Goal: Find specific page/section

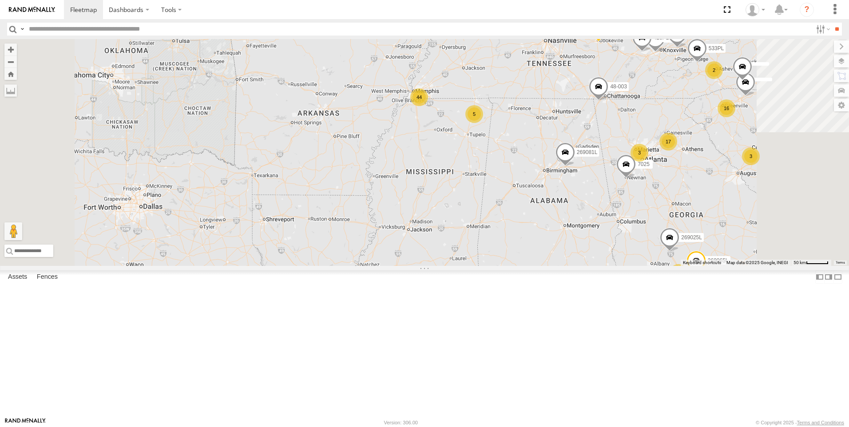
drag, startPoint x: 523, startPoint y: 173, endPoint x: 524, endPoint y: 257, distance: 83.4
click at [524, 257] on div "48-008 48-002 269042 48-007 269071L 56-0501 269067L 16 44 17 769PL 269065L 2690…" at bounding box center [424, 152] width 849 height 227
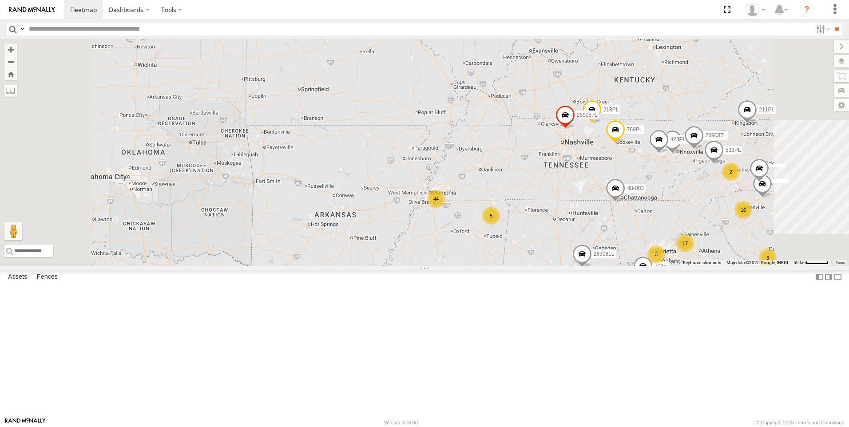
drag, startPoint x: 529, startPoint y: 201, endPoint x: 546, endPoint y: 304, distance: 104.4
click at [546, 266] on div "48-008 48-002 269042 48-007 269071L 56-0501 269067L 16 44 17 769PL 269065L 2690…" at bounding box center [424, 152] width 849 height 227
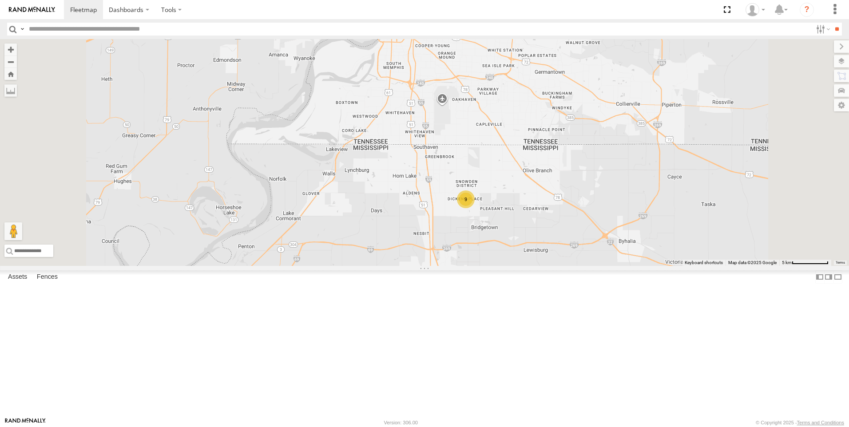
drag, startPoint x: 543, startPoint y: 188, endPoint x: 568, endPoint y: 381, distance: 195.2
click at [568, 266] on div "48-008 48-002 269042 48-007 269071L 56-0501 269067L 769PL 269065L 269025L 218PL…" at bounding box center [424, 152] width 849 height 227
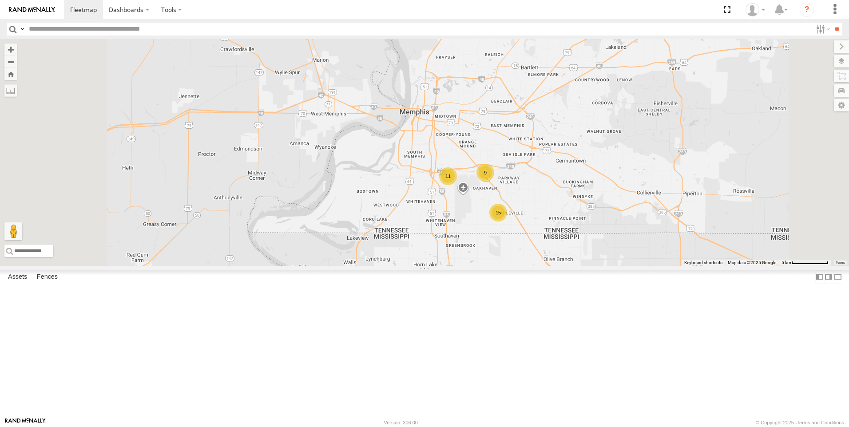
drag, startPoint x: 563, startPoint y: 247, endPoint x: 587, endPoint y: 338, distance: 94.1
click at [587, 266] on div "48-008 48-002 269042 48-007 269071L 56-0501 269067L 769PL 269065L 269025L 218PL…" at bounding box center [424, 152] width 849 height 227
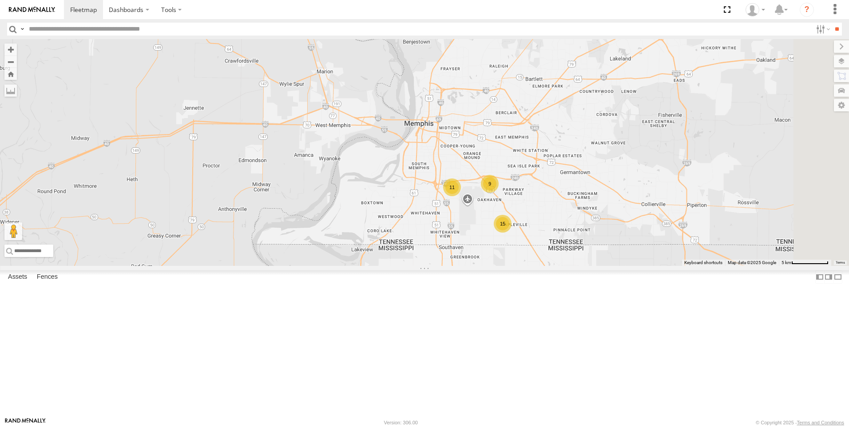
click at [461, 196] on div "11" at bounding box center [452, 187] width 18 height 18
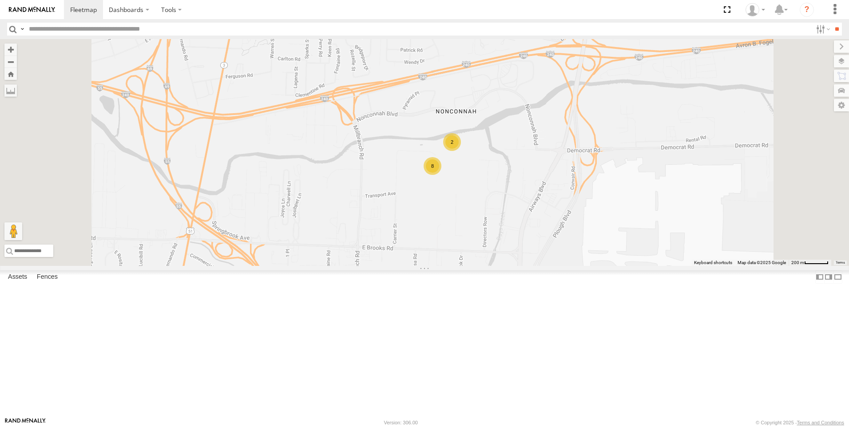
drag, startPoint x: 544, startPoint y: 245, endPoint x: 573, endPoint y: 234, distance: 31.7
click at [556, 266] on div "48-008 48-002 269042 48-007 269071L 56-0501 269067L 769PL 269065L 269025L 218PL…" at bounding box center [424, 152] width 849 height 227
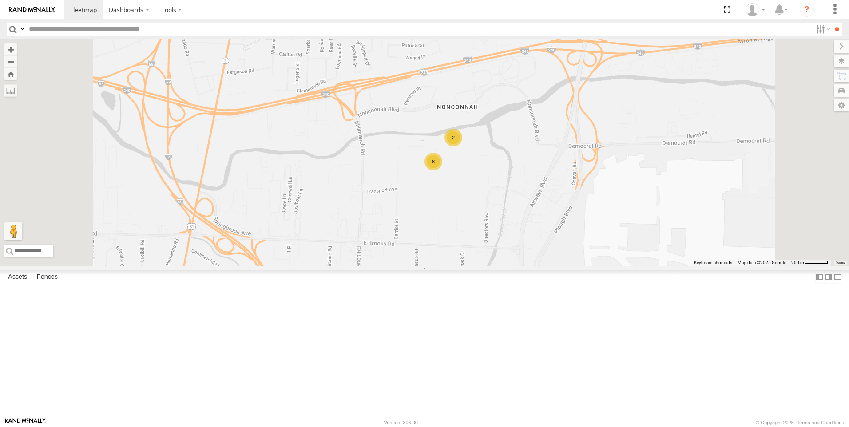
click at [462, 146] on div "2" at bounding box center [453, 138] width 18 height 18
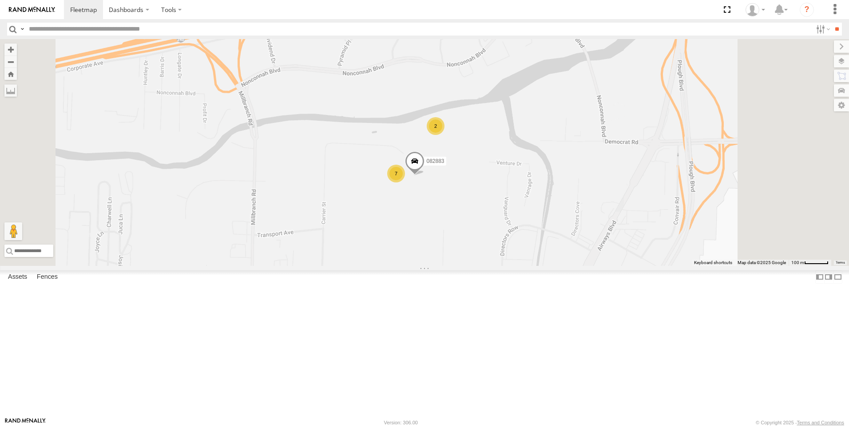
drag, startPoint x: 536, startPoint y: 320, endPoint x: 514, endPoint y: 316, distance: 23.0
click at [514, 266] on div "48-008 48-002 269042 48-007 269071L 56-0501 269067L 769PL 269065L 269025L 218PL…" at bounding box center [424, 152] width 849 height 227
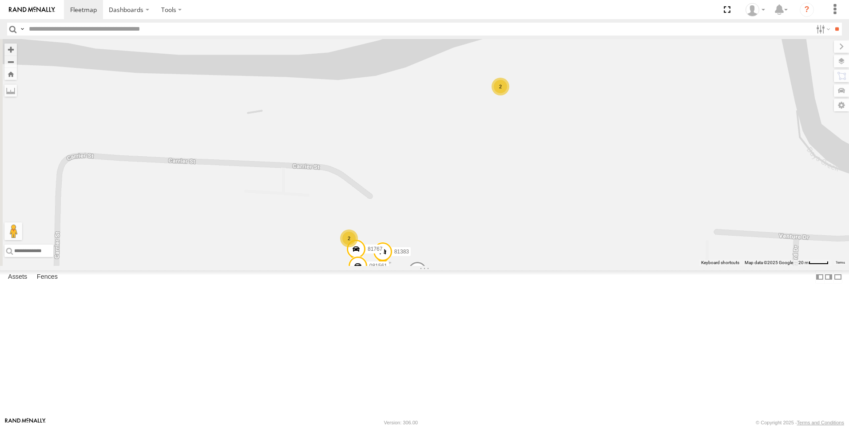
drag, startPoint x: 453, startPoint y: 262, endPoint x: 584, endPoint y: 256, distance: 130.6
click at [584, 256] on div "48-008 48-002 269042 48-007 269071L 56-0501 269067L 769PL 269065L 269025L 218PL…" at bounding box center [424, 152] width 849 height 227
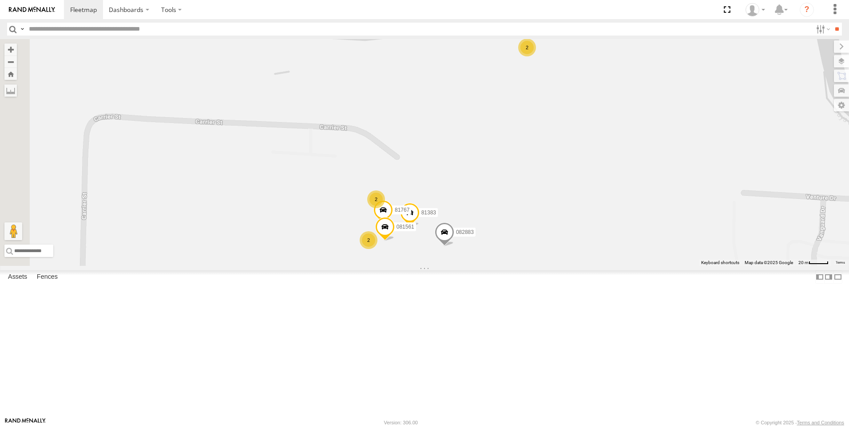
drag, startPoint x: 526, startPoint y: 294, endPoint x: 552, endPoint y: 254, distance: 47.8
click at [552, 254] on div "48-008 48-002 269042 48-007 269071L 56-0501 269067L 769PL 269065L 269025L 218PL…" at bounding box center [424, 152] width 849 height 227
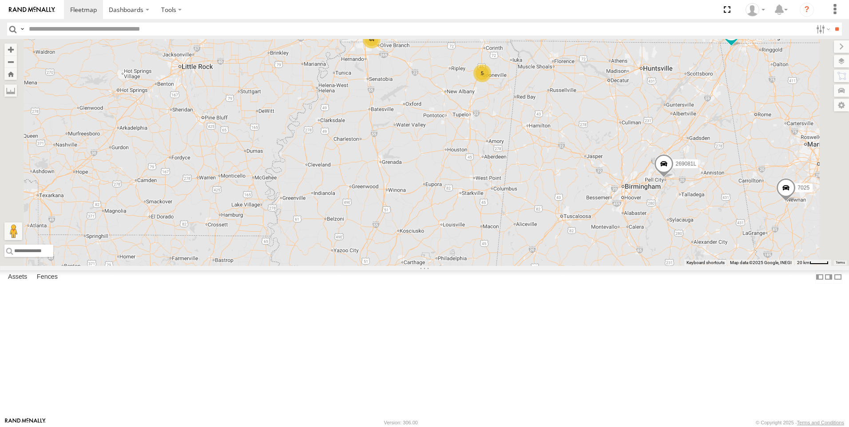
click at [380, 48] on div "44" at bounding box center [372, 40] width 18 height 18
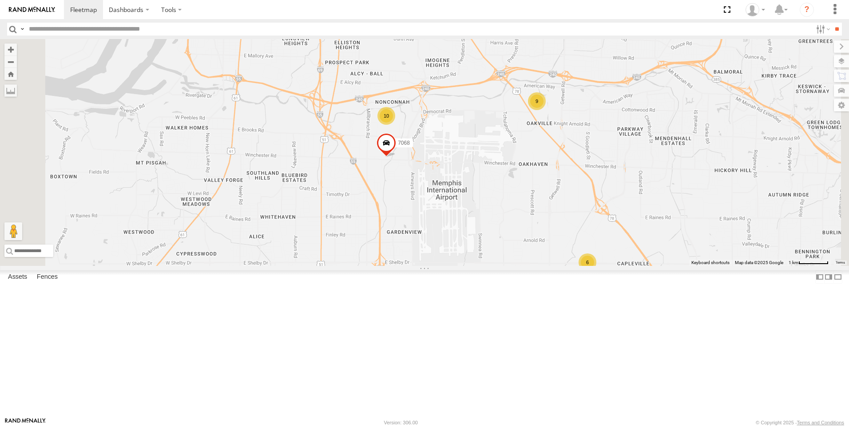
drag, startPoint x: 491, startPoint y: 102, endPoint x: 514, endPoint y: 222, distance: 122.3
click at [515, 220] on div "48-008 48-002 269042 48-003 48-007 269071L 269081L 56-0501 269067L 769PL 269065…" at bounding box center [424, 152] width 849 height 227
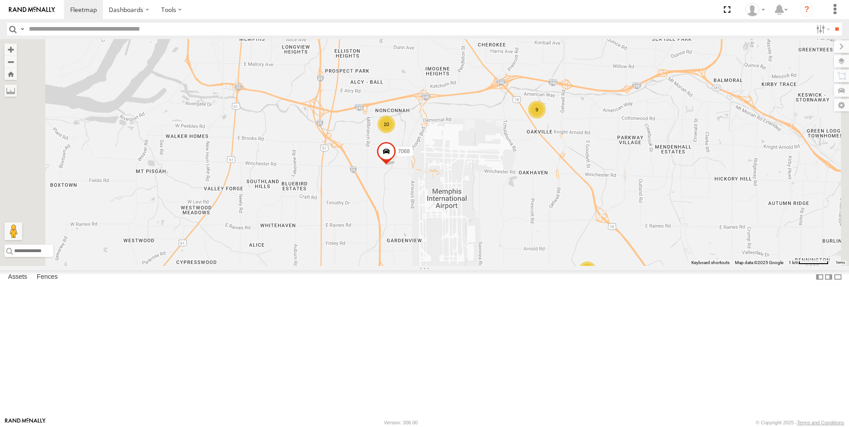
click at [395, 133] on div "10" at bounding box center [386, 124] width 18 height 18
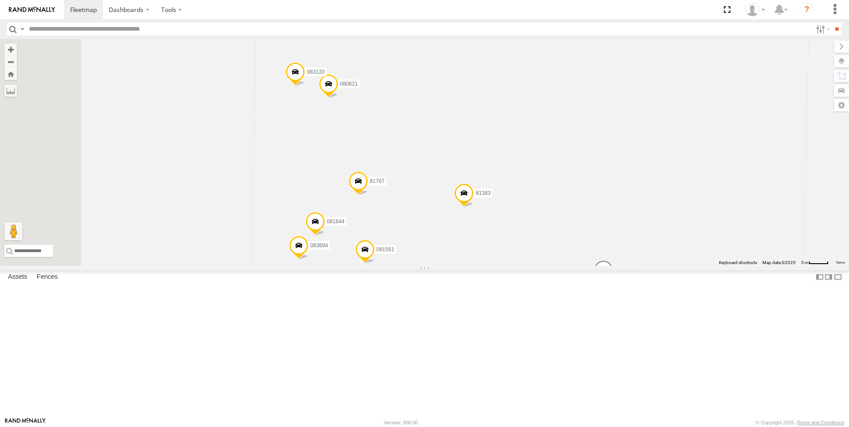
drag, startPoint x: 487, startPoint y: 340, endPoint x: 566, endPoint y: 407, distance: 103.9
click at [571, 420] on body "Dashboards ?" at bounding box center [424, 213] width 849 height 427
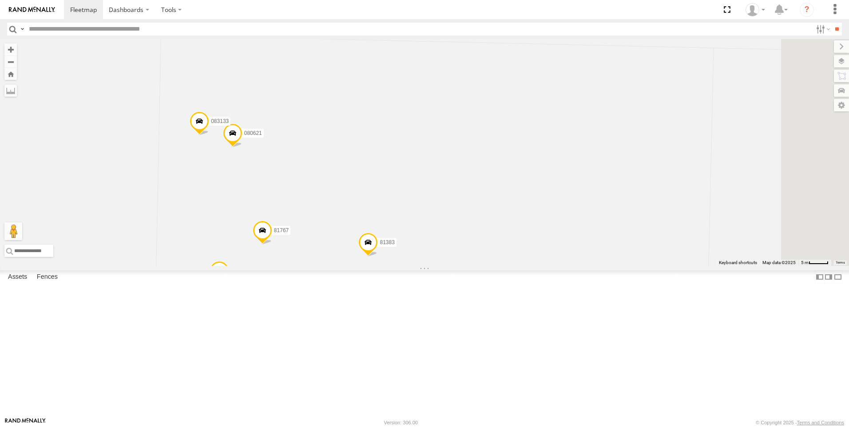
drag, startPoint x: 684, startPoint y: 277, endPoint x: 559, endPoint y: 315, distance: 130.0
click at [556, 266] on div "48-008 48-002 269042 48-003 48-007 269071L 269081L 56-0501 269067L 769PL 269065…" at bounding box center [424, 152] width 849 height 227
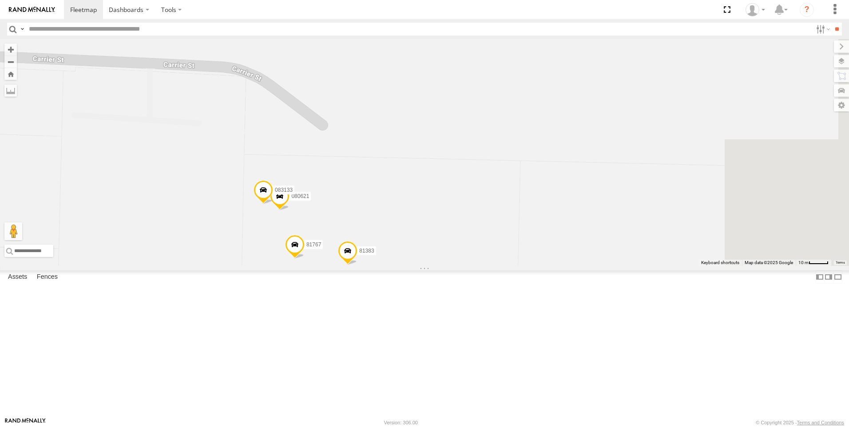
drag, startPoint x: 609, startPoint y: 288, endPoint x: 531, endPoint y: 312, distance: 80.6
click at [532, 266] on div "48-008 48-002 269042 48-003 48-007 269071L 269081L 56-0501 269067L 769PL 269065…" at bounding box center [424, 152] width 849 height 227
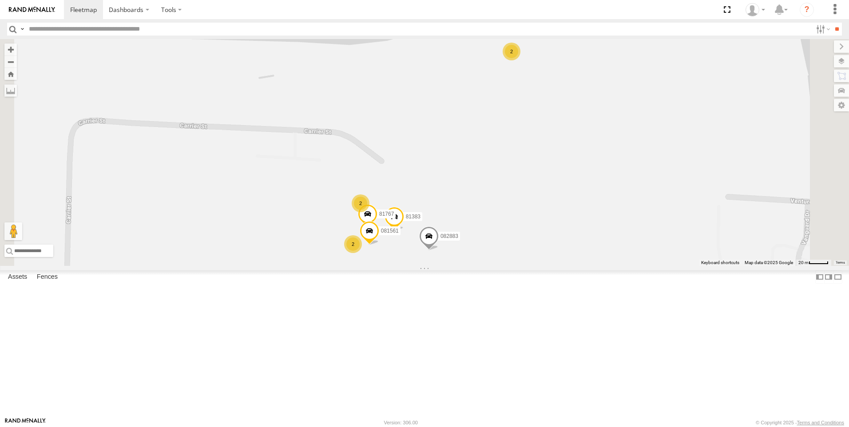
click at [520, 60] on div "2" at bounding box center [511, 52] width 18 height 18
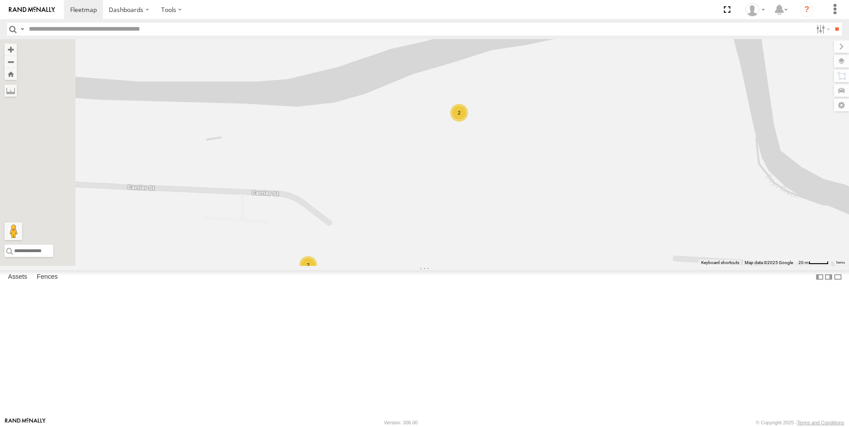
drag, startPoint x: 518, startPoint y: 317, endPoint x: 545, endPoint y: 247, distance: 75.3
click at [542, 244] on div "48-008 48-002 269042 48-003 48-007 269071L 269081L 56-0501 269067L 769PL 269065…" at bounding box center [424, 152] width 849 height 227
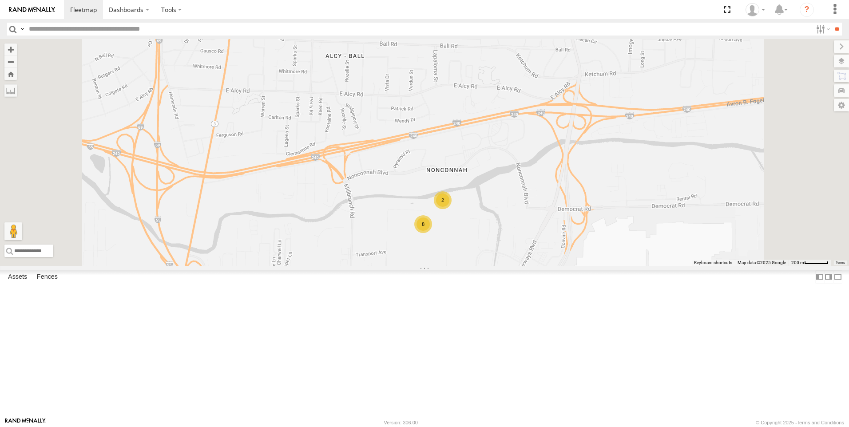
drag, startPoint x: 541, startPoint y: 304, endPoint x: 542, endPoint y: 332, distance: 28.9
click at [542, 266] on div "48-008 48-002 269042 48-003 48-007 269071L 269081L 56-0501 269067L 769PL 269065…" at bounding box center [424, 152] width 849 height 227
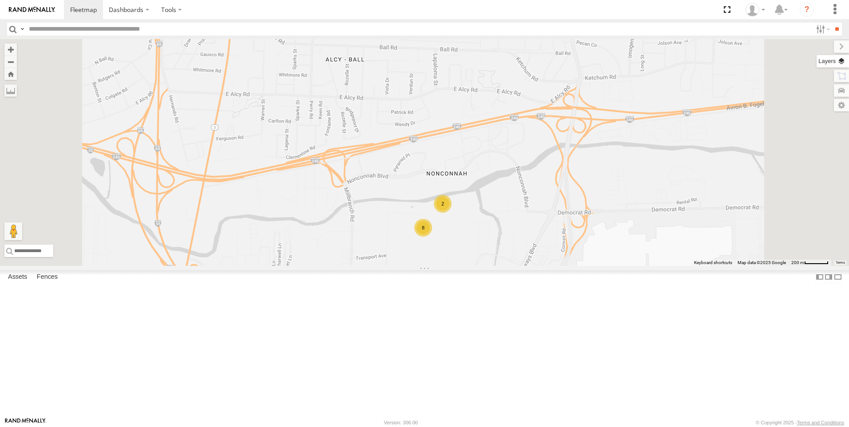
click at [844, 58] on label at bounding box center [832, 61] width 32 height 12
click at [0, 0] on span "Basemaps" at bounding box center [0, 0] width 0 height 0
click at [0, 0] on span "Satellite" at bounding box center [0, 0] width 0 height 0
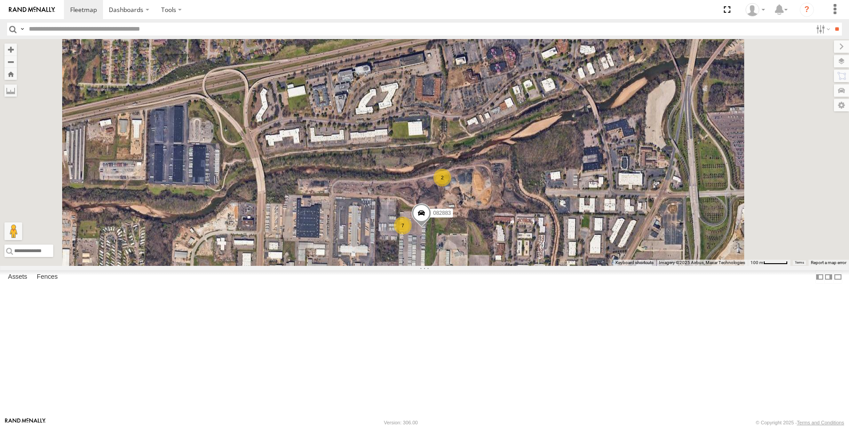
drag, startPoint x: 542, startPoint y: 300, endPoint x: 547, endPoint y: 315, distance: 15.6
click at [547, 266] on div "48-008 48-002 269042 48-003 48-007 269071L 269081L 56-0501 269067L 769PL 269065…" at bounding box center [424, 152] width 849 height 227
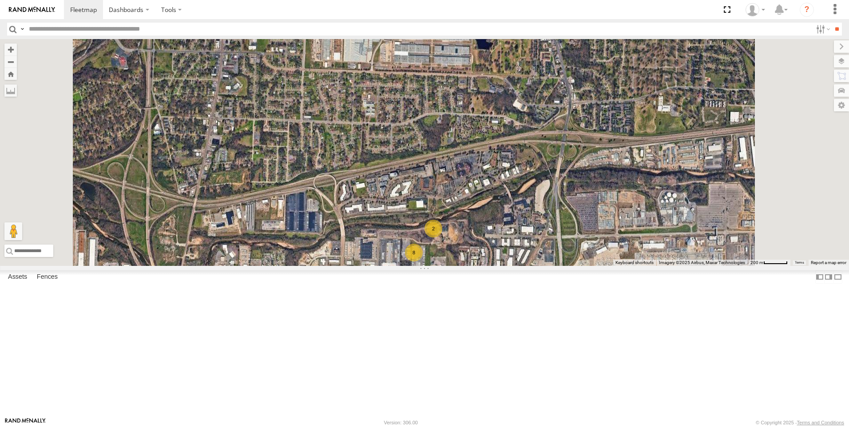
drag, startPoint x: 552, startPoint y: 318, endPoint x: 540, endPoint y: 321, distance: 12.0
click at [540, 266] on div "48-008 48-002 269042 48-003 48-007 269071L 269081L 56-0501 269067L 769PL 269065…" at bounding box center [424, 152] width 849 height 227
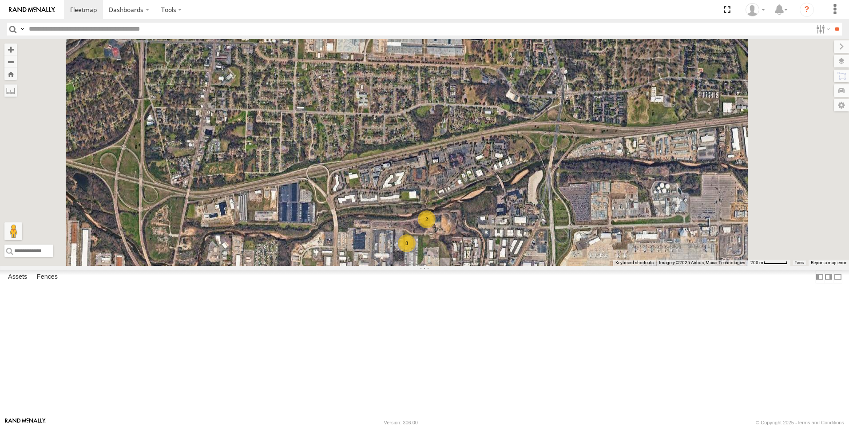
drag, startPoint x: 537, startPoint y: 282, endPoint x: 537, endPoint y: 293, distance: 11.1
click at [435, 228] on div "2" at bounding box center [427, 219] width 18 height 18
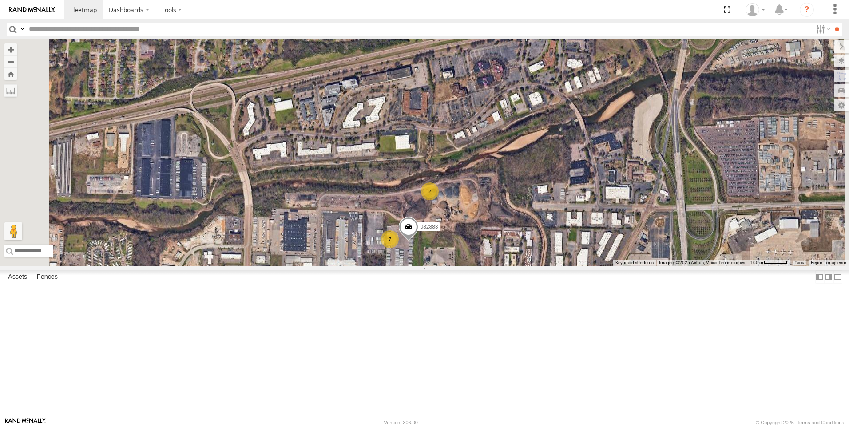
drag, startPoint x: 529, startPoint y: 339, endPoint x: 537, endPoint y: 295, distance: 44.1
click at [537, 266] on div "48-008 48-002 269042 48-003 48-007 269071L 269081L 56-0501 269067L 769PL 269065…" at bounding box center [424, 152] width 849 height 227
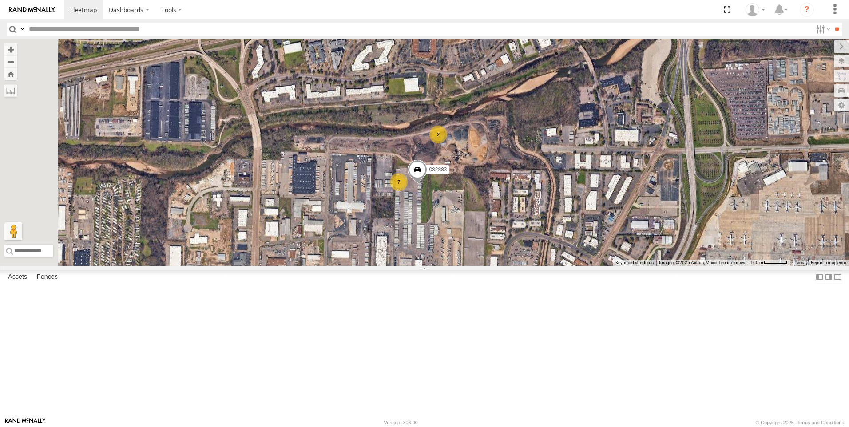
drag, startPoint x: 537, startPoint y: 314, endPoint x: 539, endPoint y: 287, distance: 27.2
click at [539, 266] on div "48-008 48-002 269042 48-003 48-007 269071L 269081L 56-0501 269067L 769PL 269065…" at bounding box center [424, 152] width 849 height 227
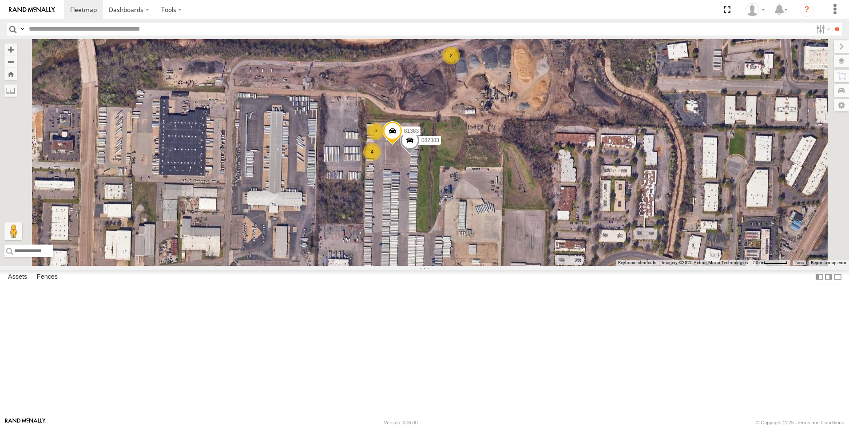
drag, startPoint x: 525, startPoint y: 246, endPoint x: 530, endPoint y: 270, distance: 24.9
click at [530, 266] on div "48-008 48-002 269042 48-003 48-007 269071L 269081L 56-0501 269067L 769PL 269065…" at bounding box center [424, 152] width 849 height 227
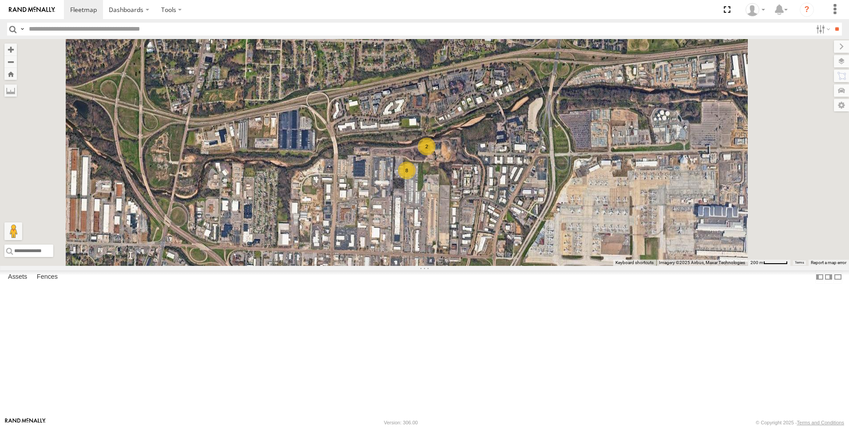
drag, startPoint x: 531, startPoint y: 283, endPoint x: 532, endPoint y: 268, distance: 15.1
click at [532, 266] on div "48-008 48-002 269042 48-003 48-007 269071L 269081L 56-0501 269067L 769PL 269065…" at bounding box center [424, 152] width 849 height 227
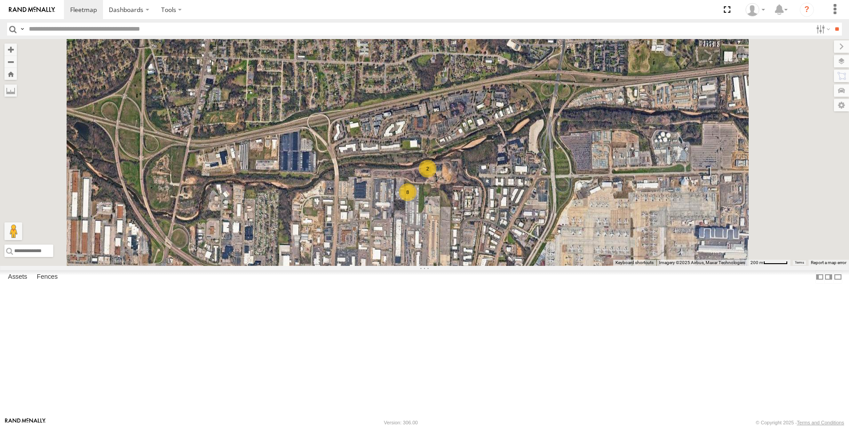
drag, startPoint x: 533, startPoint y: 258, endPoint x: 533, endPoint y: 285, distance: 27.5
click at [533, 266] on div "48-008 48-002 269042 48-003 48-007 269071L 269081L 56-0501 269067L 769PL 269065…" at bounding box center [424, 152] width 849 height 227
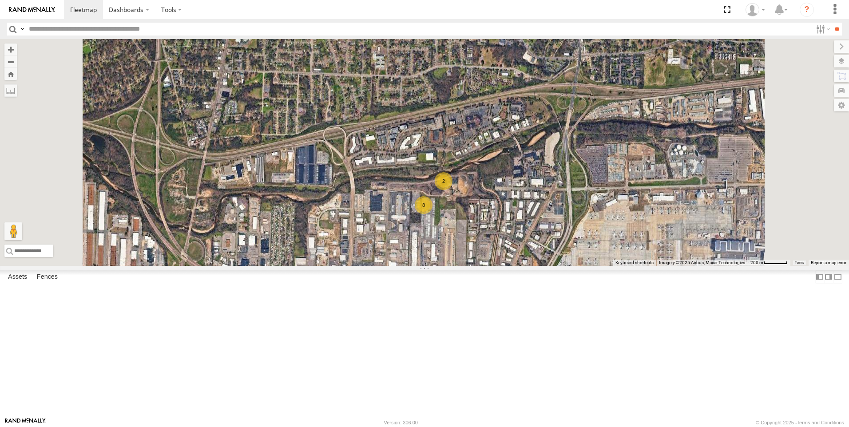
drag, startPoint x: 527, startPoint y: 278, endPoint x: 543, endPoint y: 292, distance: 21.1
click at [543, 266] on div "48-008 48-002 269042 48-003 48-007 269071L 269081L 56-0501 269067L 769PL 269065…" at bounding box center [424, 152] width 849 height 227
